Goal: Information Seeking & Learning: Find specific fact

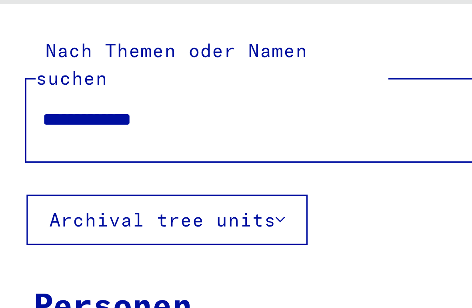
click at [37, 75] on input "**********" at bounding box center [92, 79] width 143 height 8
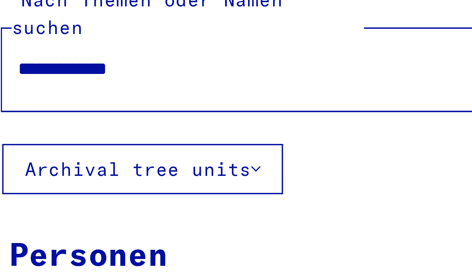
type input "**********"
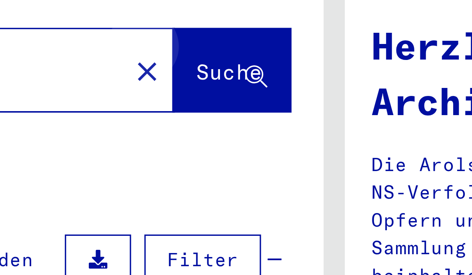
click at [194, 76] on span "Suche" at bounding box center [204, 80] width 20 height 8
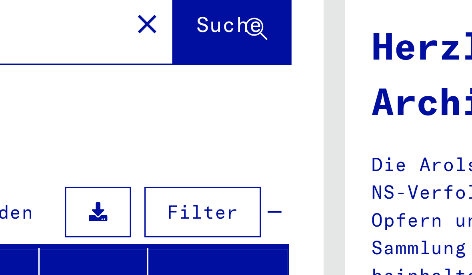
scroll to position [15, 0]
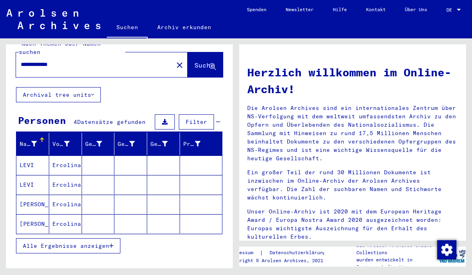
click at [200, 61] on span "Suche" at bounding box center [204, 65] width 20 height 8
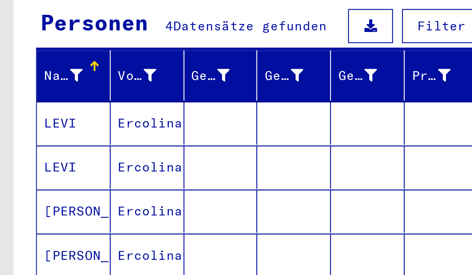
scroll to position [27, 0]
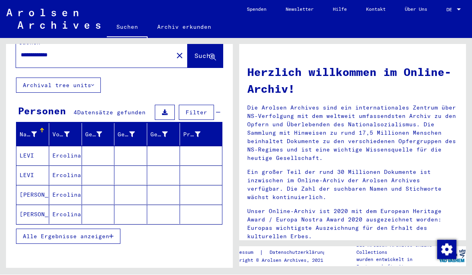
click at [194, 146] on mat-cell at bounding box center [201, 155] width 42 height 19
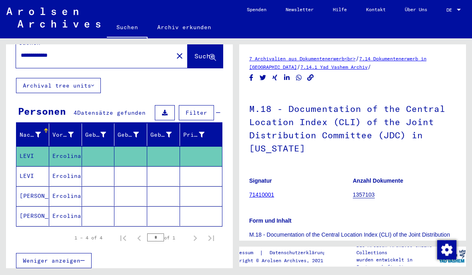
click at [178, 166] on mat-cell at bounding box center [163, 176] width 33 height 20
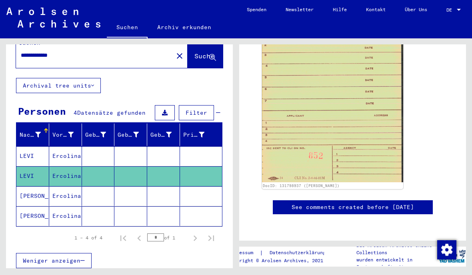
scroll to position [833, 0]
click at [186, 186] on mat-cell at bounding box center [201, 196] width 42 height 20
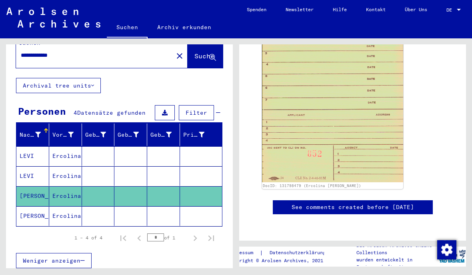
click at [196, 206] on mat-cell at bounding box center [201, 216] width 42 height 20
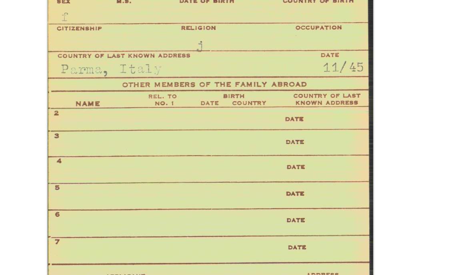
scroll to position [501, 0]
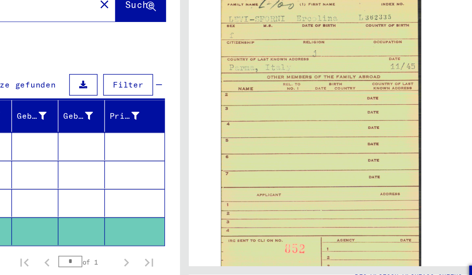
click at [180, 166] on mat-cell at bounding box center [201, 176] width 42 height 20
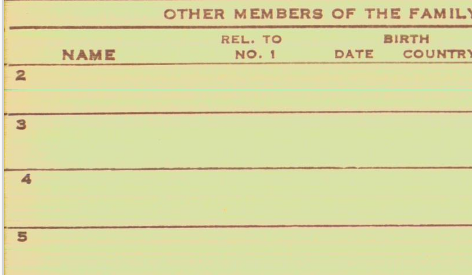
scroll to position [460, 0]
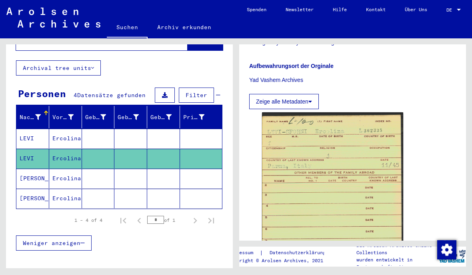
scroll to position [437, 0]
